Goal: Communication & Community: Answer question/provide support

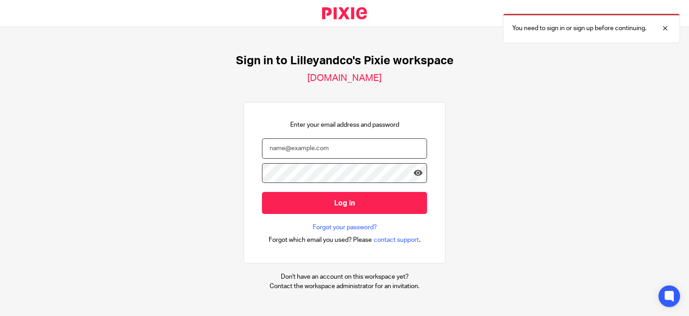
click at [369, 148] on input "email" at bounding box center [344, 148] width 165 height 20
type input "donna@lilleyandco.net"
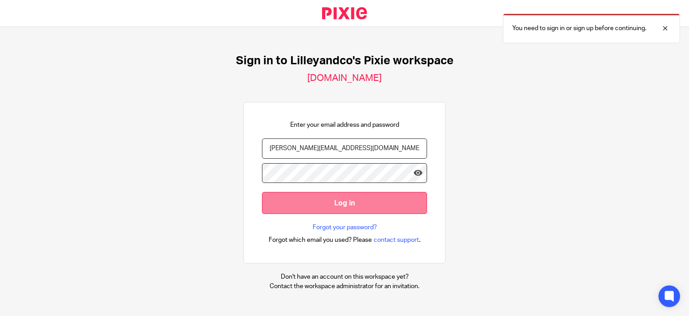
click at [339, 199] on input "Log in" at bounding box center [344, 203] width 165 height 22
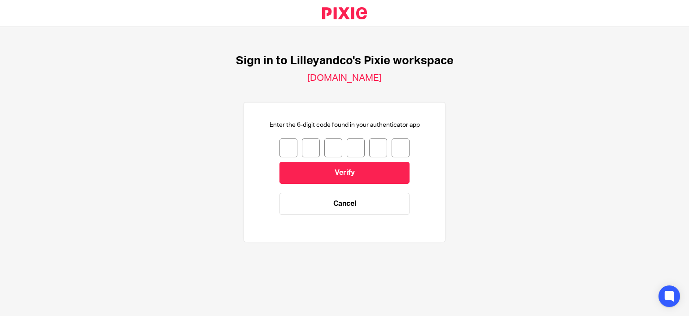
click at [284, 145] on input "number" at bounding box center [289, 147] width 18 height 19
type input "5"
type input "8"
type input "9"
type input "8"
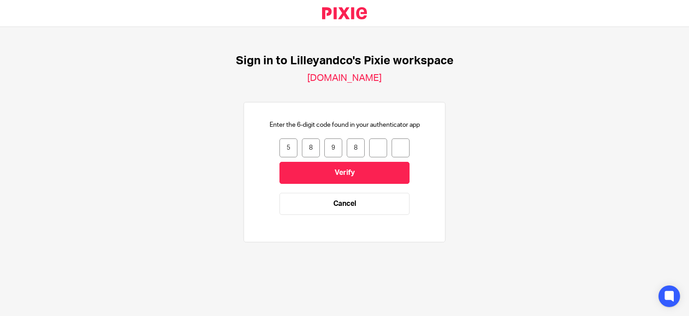
type input "8"
type input "1"
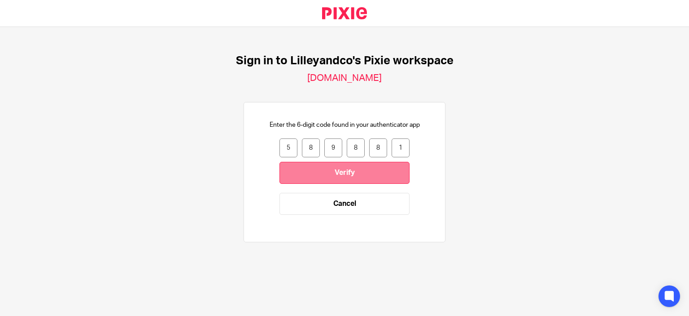
click at [333, 176] on input "Verify" at bounding box center [345, 173] width 130 height 22
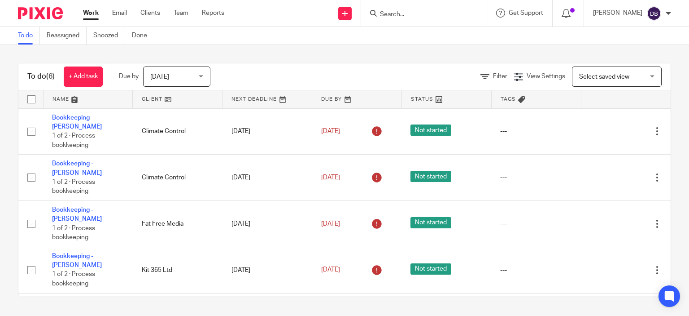
click at [409, 12] on input "Search" at bounding box center [419, 15] width 81 height 8
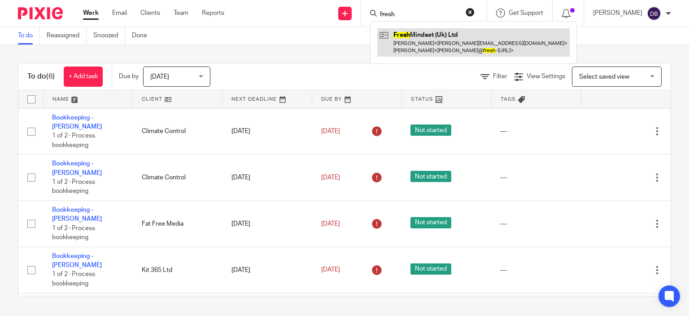
type input "fresh"
click at [415, 34] on link at bounding box center [474, 42] width 193 height 28
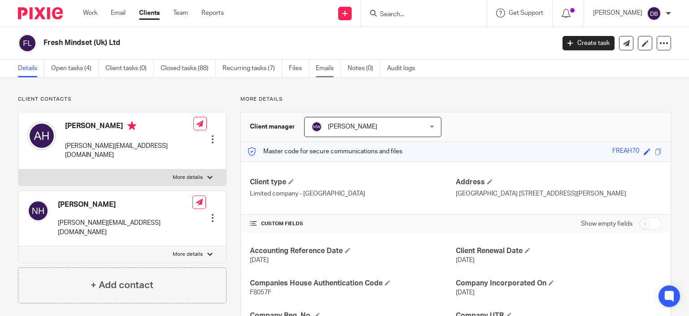
click at [329, 66] on link "Emails" at bounding box center [328, 69] width 25 height 18
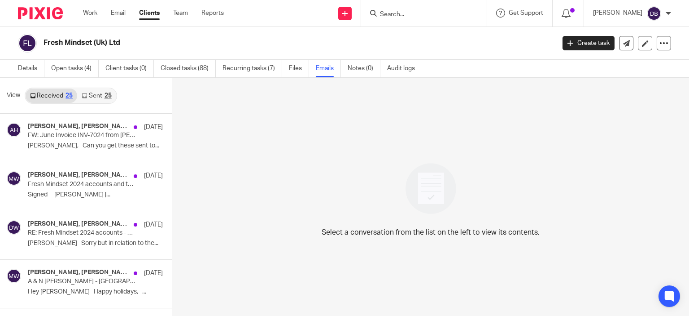
click at [97, 96] on link "Sent 25" at bounding box center [96, 95] width 39 height 14
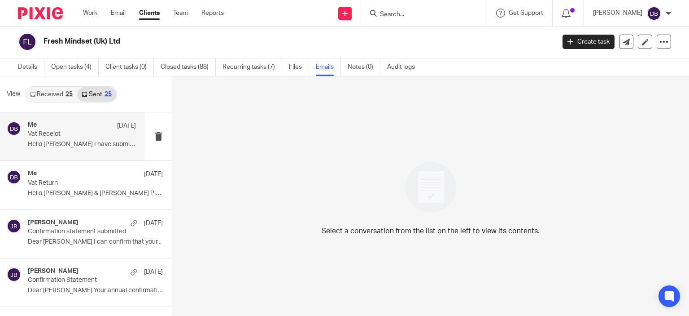
click at [87, 139] on div "Me 9 Sep Vat Receiot Hello Naomi I have submitted the vat return..." at bounding box center [82, 136] width 108 height 30
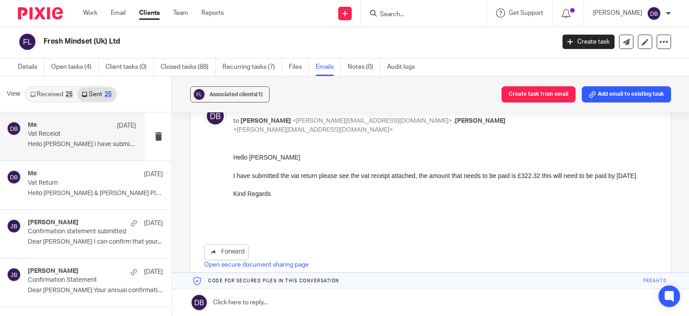
scroll to position [0, 0]
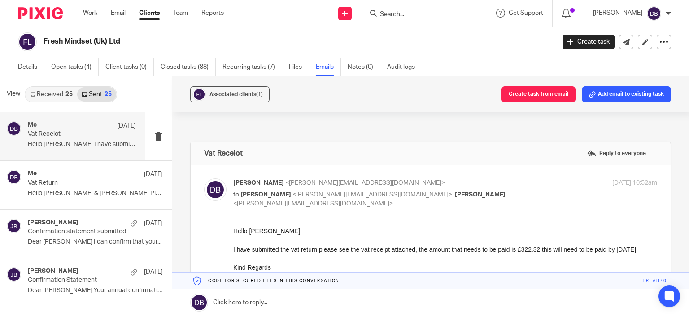
click at [460, 17] on input "Search" at bounding box center [419, 15] width 81 height 8
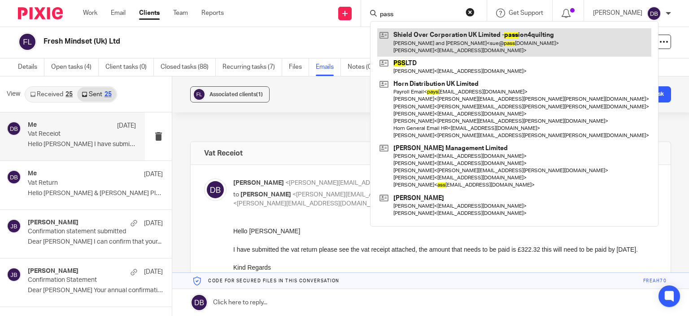
type input "pass"
click at [457, 47] on link at bounding box center [515, 42] width 274 height 28
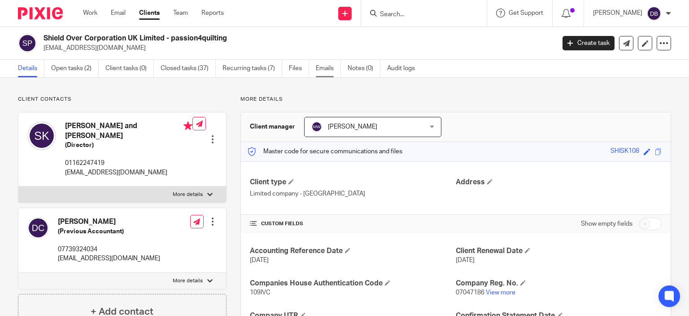
click at [330, 67] on link "Emails" at bounding box center [328, 69] width 25 height 18
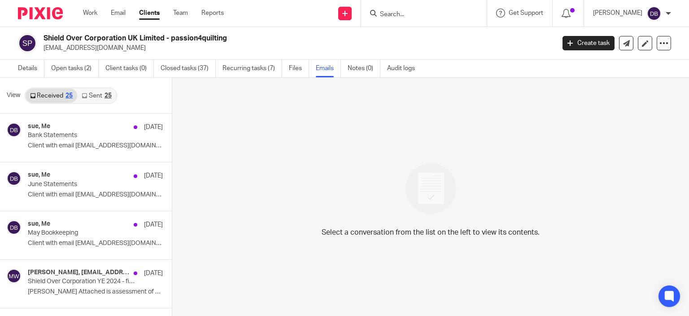
click at [96, 91] on link "Sent 25" at bounding box center [96, 95] width 39 height 14
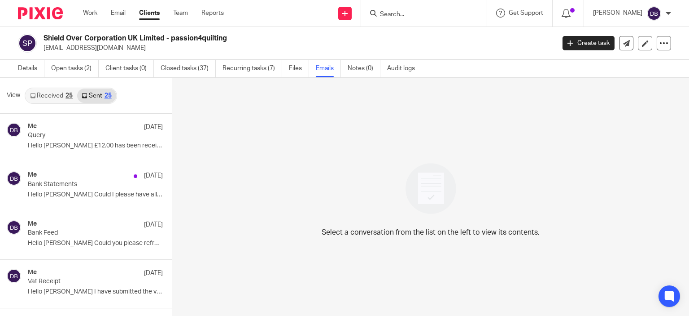
scroll to position [1, 0]
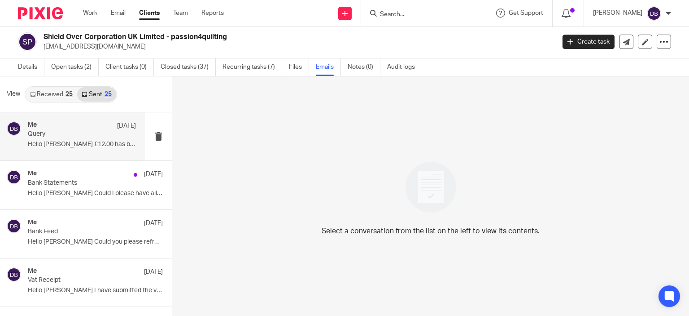
click at [86, 130] on p "Query" at bounding box center [71, 134] width 87 height 8
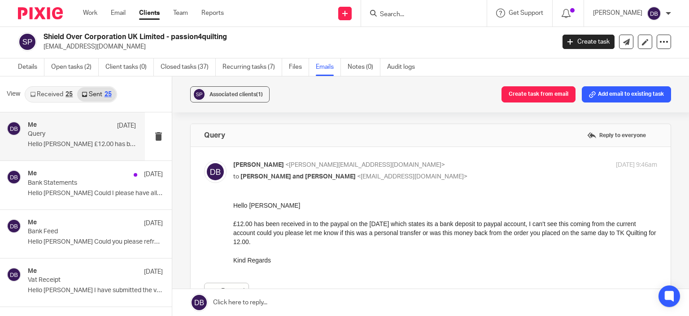
scroll to position [0, 0]
click at [43, 94] on link "Received 25" at bounding box center [52, 94] width 52 height 14
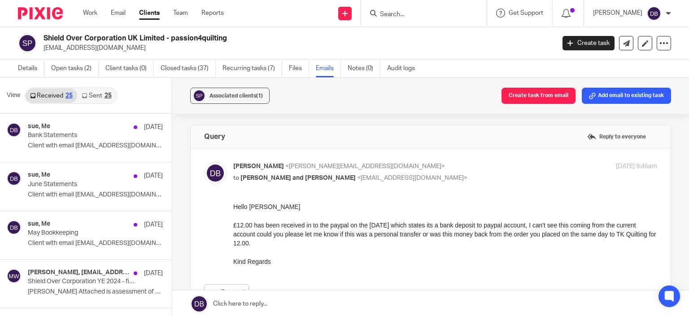
click at [435, 17] on input "Search" at bounding box center [419, 15] width 81 height 8
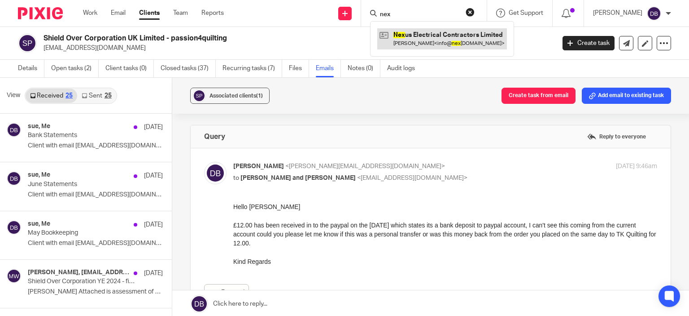
type input "nex"
click at [432, 36] on link at bounding box center [443, 38] width 130 height 21
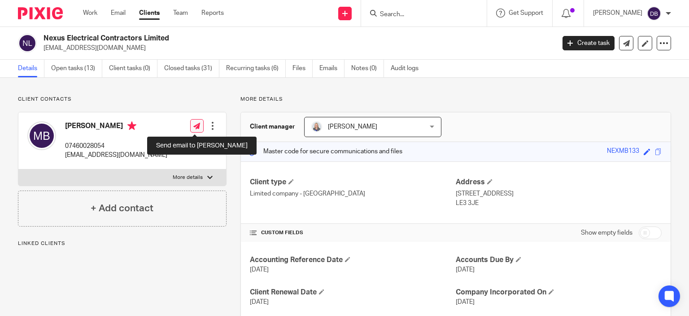
click at [196, 125] on icon at bounding box center [196, 126] width 7 height 7
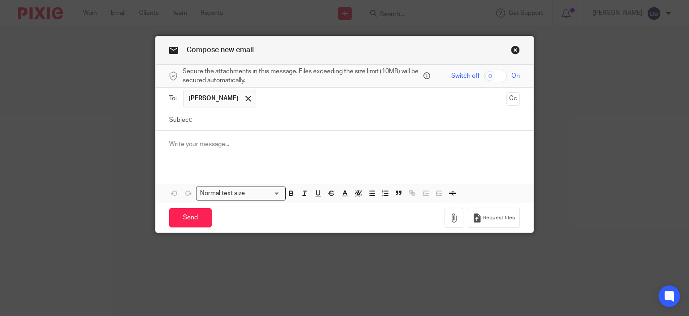
click at [513, 47] on link "Close this dialog window" at bounding box center [515, 51] width 9 height 12
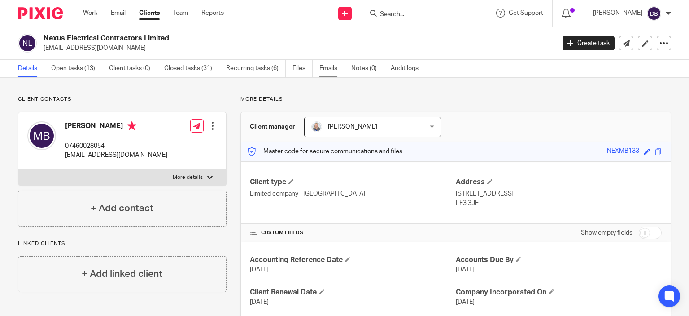
click at [328, 70] on link "Emails" at bounding box center [332, 69] width 25 height 18
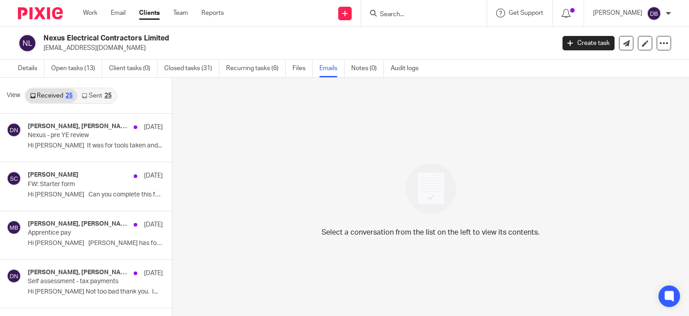
click at [95, 97] on link "Sent 25" at bounding box center [96, 95] width 39 height 14
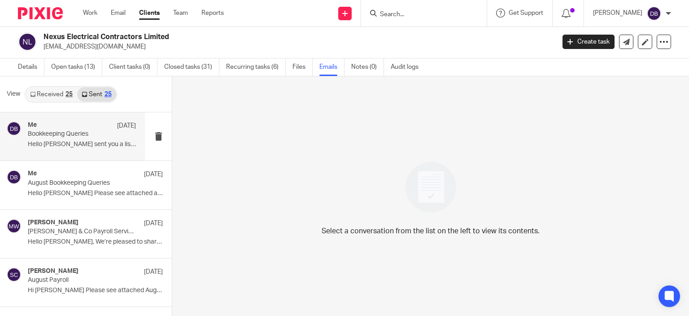
click at [101, 137] on p "Bookkeeping Queries" at bounding box center [71, 134] width 87 height 8
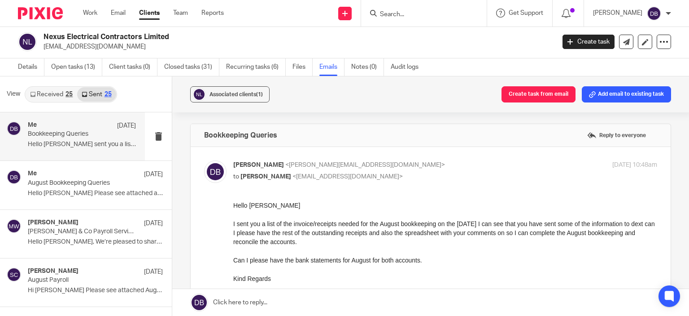
scroll to position [0, 0]
click at [35, 63] on link "Details" at bounding box center [31, 67] width 26 height 18
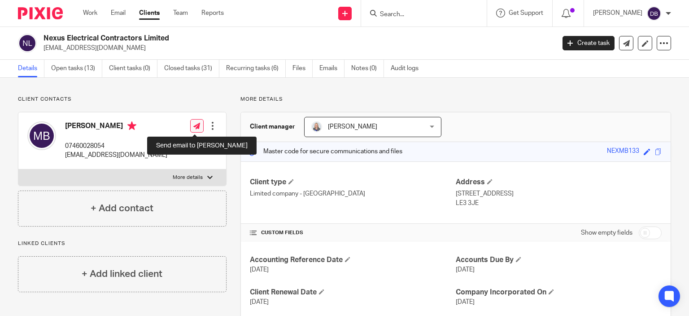
click at [197, 127] on icon at bounding box center [196, 126] width 7 height 7
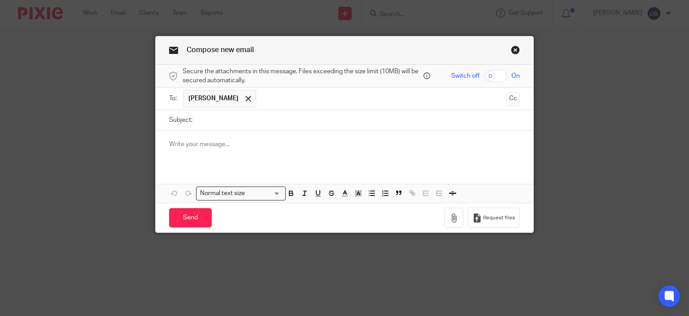
drag, startPoint x: 0, startPoint y: 0, endPoint x: 197, endPoint y: 123, distance: 232.5
click at [197, 123] on input "Subject:" at bounding box center [359, 120] width 324 height 20
type input "August Bookkeeping"
drag, startPoint x: 203, startPoint y: 132, endPoint x: 199, endPoint y: 140, distance: 9.4
click at [201, 134] on div at bounding box center [345, 148] width 378 height 35
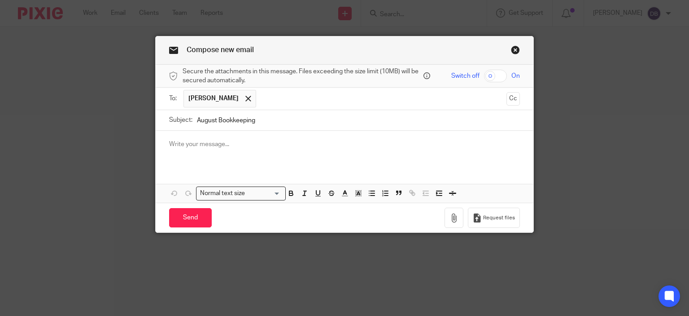
click at [197, 143] on p at bounding box center [344, 144] width 351 height 9
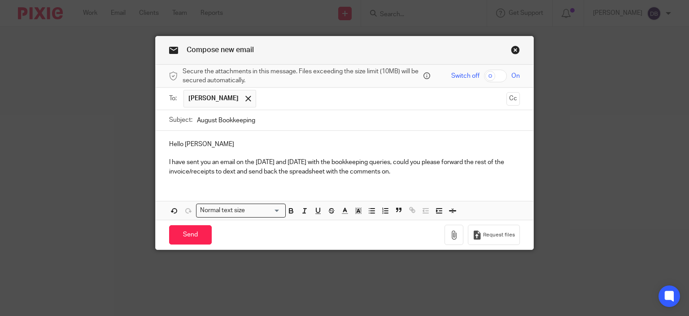
click at [347, 171] on p "I have sent you an email on the [DATE] and [DATE] with the bookkeeping queries,…" at bounding box center [344, 167] width 351 height 18
click at [394, 183] on div "Hello [PERSON_NAME] I have sent you an email on the [DATE] and [DATE] with the …" at bounding box center [345, 175] width 378 height 89
click at [423, 170] on p "I have sent you an email on the [DATE] and [DATE] with the bookkeeping queries,…" at bounding box center [344, 167] width 351 height 18
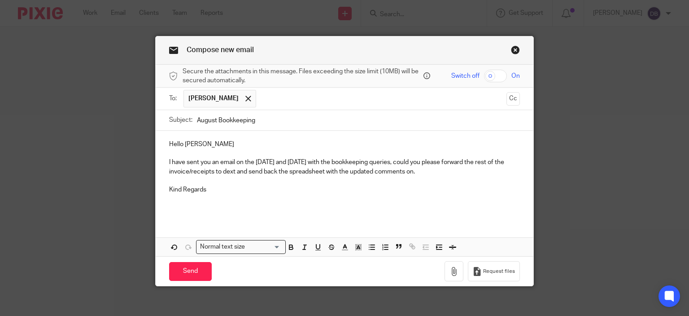
click at [300, 161] on p "I have sent you an email on the [DATE] and [DATE] with the bookkeeping queries,…" at bounding box center [344, 167] width 351 height 18
click at [291, 193] on p "Kind Regards" at bounding box center [344, 189] width 351 height 9
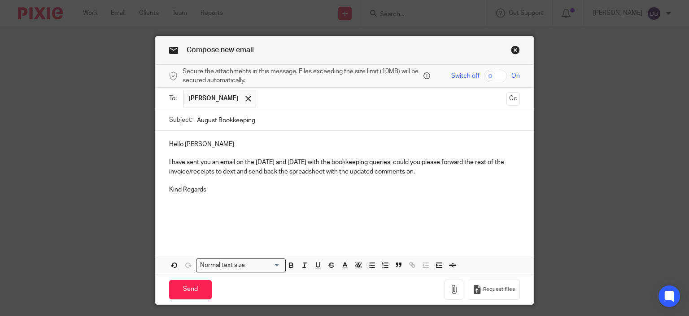
click at [442, 168] on p "I have sent you an email on the [DATE] and [DATE] with the bookkeeping queries,…" at bounding box center [344, 167] width 351 height 18
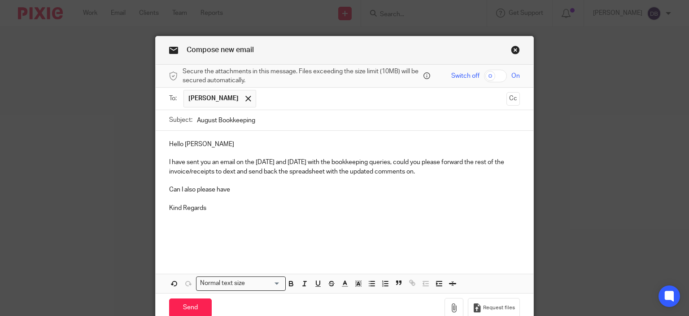
click at [257, 189] on p "Can I also please have" at bounding box center [344, 189] width 351 height 9
click at [220, 237] on p at bounding box center [344, 235] width 351 height 9
click at [484, 304] on span "Request files" at bounding box center [499, 307] width 32 height 7
click at [191, 302] on input "Send" at bounding box center [190, 307] width 43 height 19
